Goal: Find specific page/section: Find specific page/section

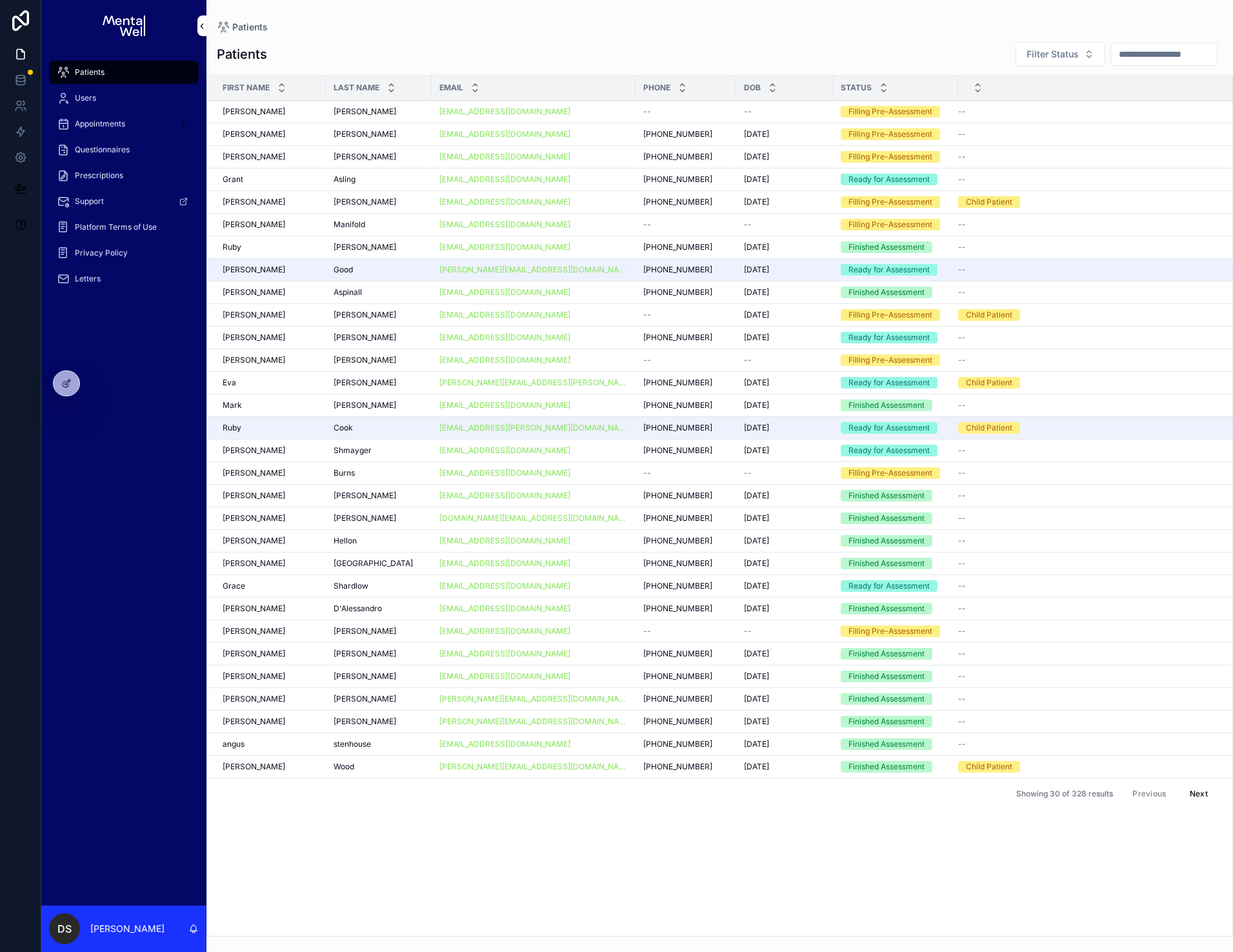
click at [1150, 48] on input "scrollable content" at bounding box center [1164, 54] width 106 height 18
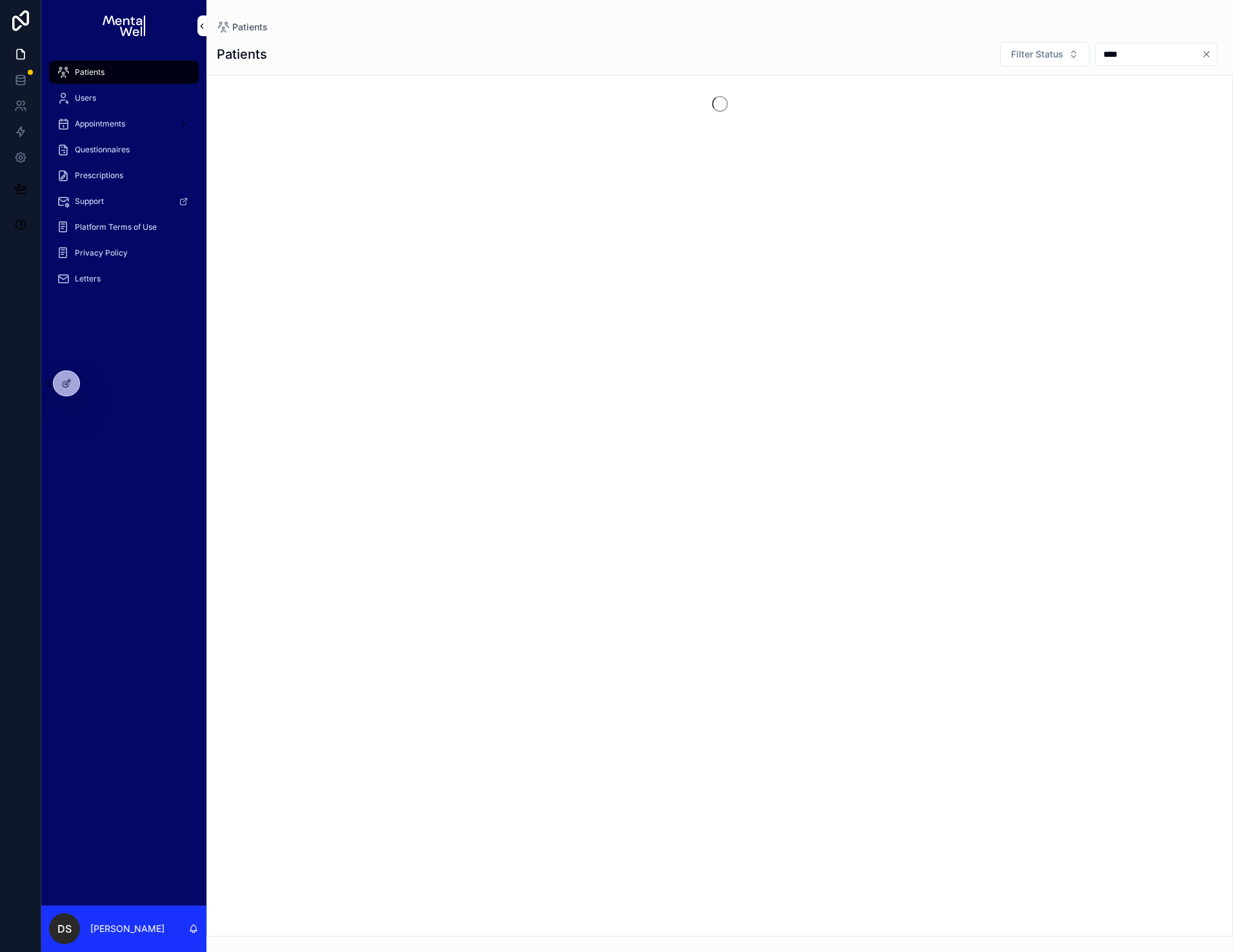
type input "*****"
click at [1149, 53] on input "*****" at bounding box center [1148, 54] width 106 height 18
click at [1149, 54] on input "*****" at bounding box center [1148, 54] width 106 height 18
